Goal: Navigation & Orientation: Find specific page/section

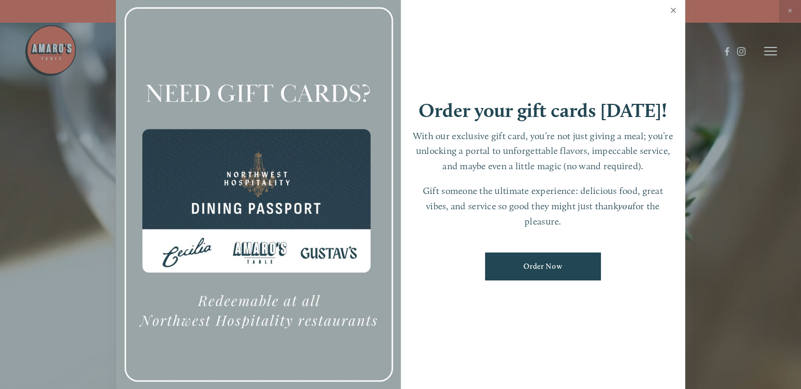
click at [672, 7] on link "Close" at bounding box center [673, 11] width 21 height 29
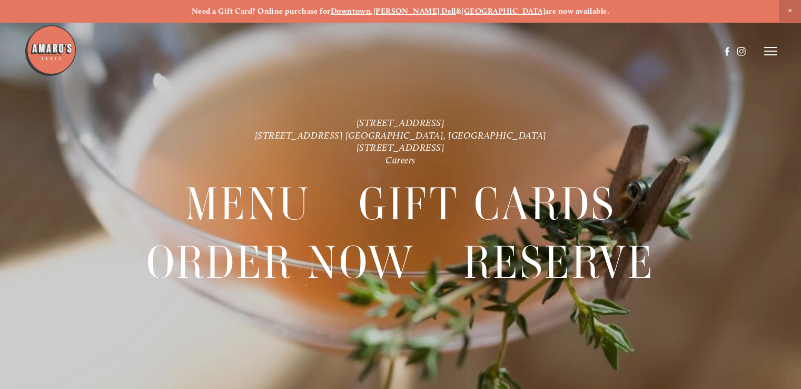
click at [769, 56] on header "Menu Order Now Visit Gallery 0" at bounding box center [400, 51] width 753 height 102
click at [769, 53] on icon at bounding box center [770, 50] width 13 height 9
click at [571, 51] on span "Menu" at bounding box center [580, 50] width 19 height 9
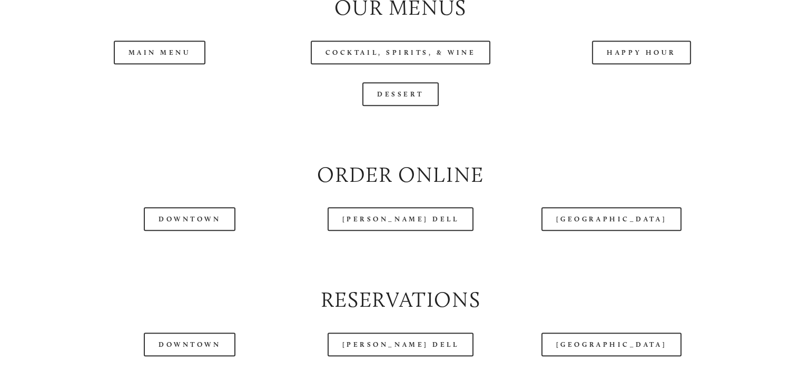
scroll to position [1127, 0]
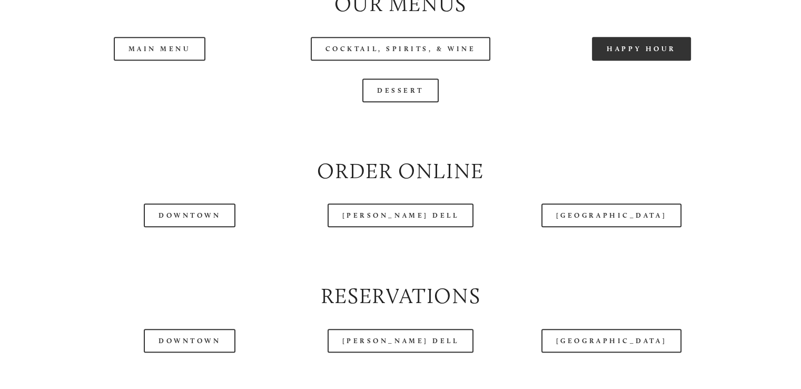
click at [618, 61] on link "Happy Hour" at bounding box center [641, 49] width 99 height 24
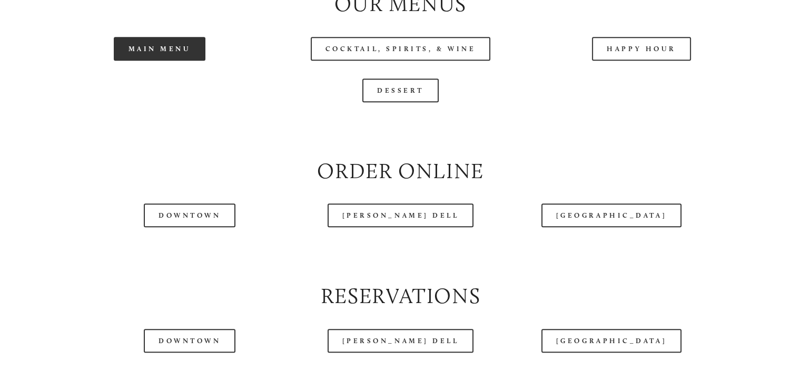
click at [175, 61] on link "Main Menu" at bounding box center [160, 49] width 92 height 24
